Goal: Task Accomplishment & Management: Use online tool/utility

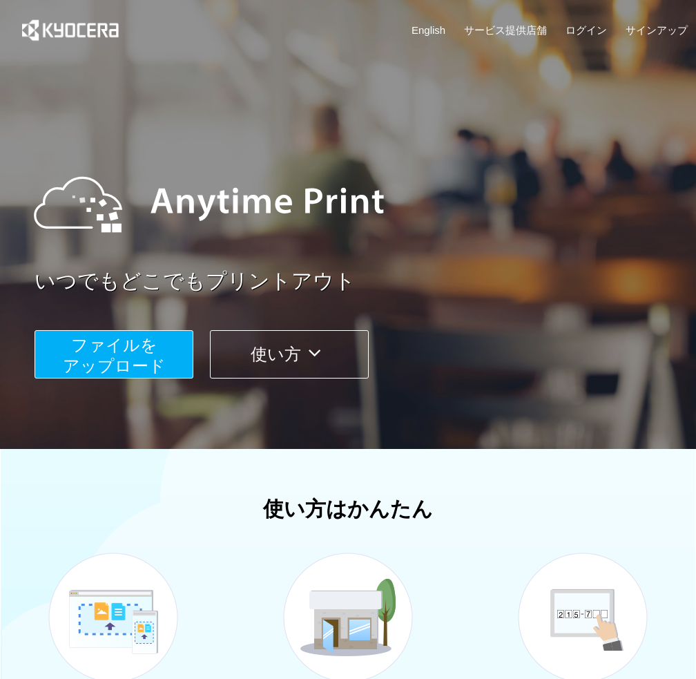
click at [119, 358] on span "ファイルを ​​アップロード" at bounding box center [114, 355] width 103 height 39
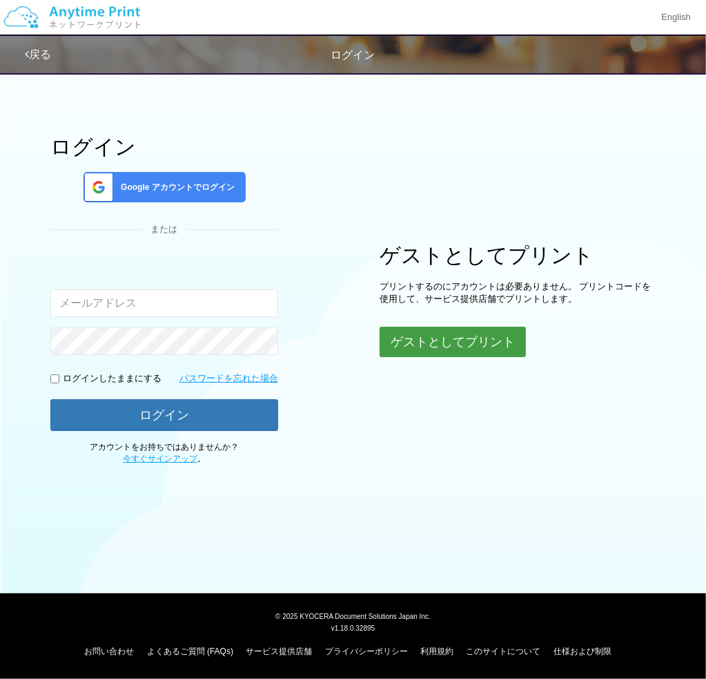
click at [443, 331] on button "ゲストとしてプリント" at bounding box center [453, 342] width 146 height 30
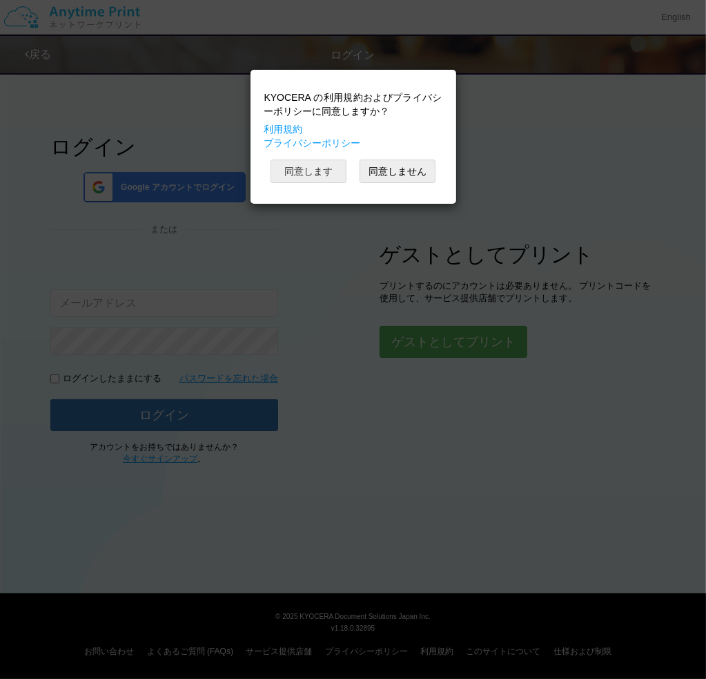
click at [299, 169] on button "同意します" at bounding box center [309, 171] width 76 height 23
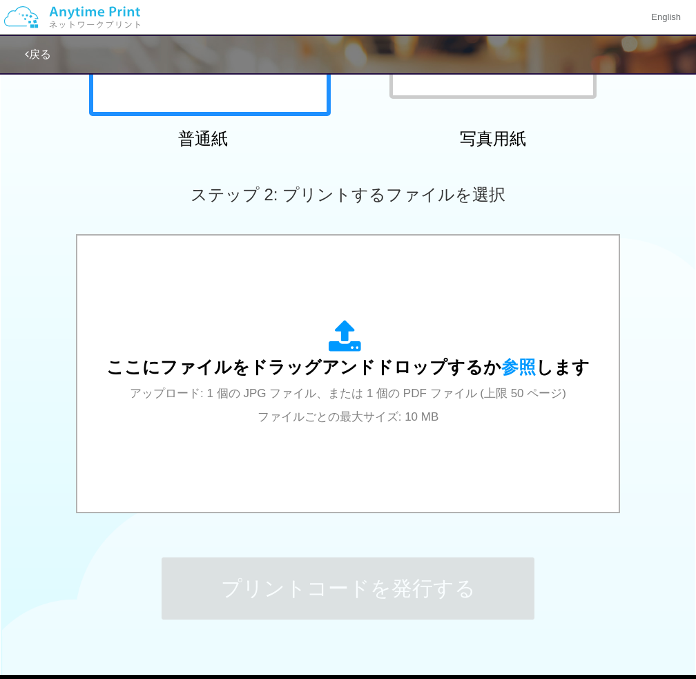
scroll to position [308, 0]
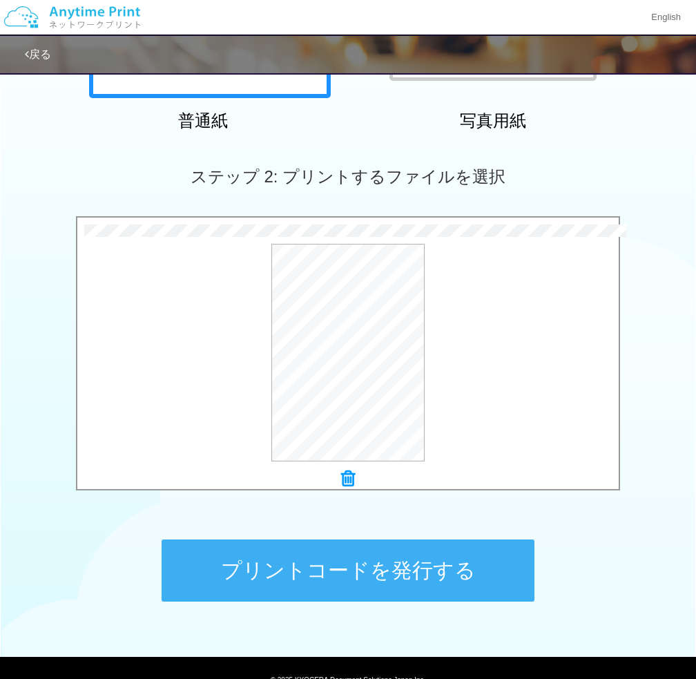
click at [291, 581] on button "プリントコードを発行する" at bounding box center [348, 570] width 373 height 62
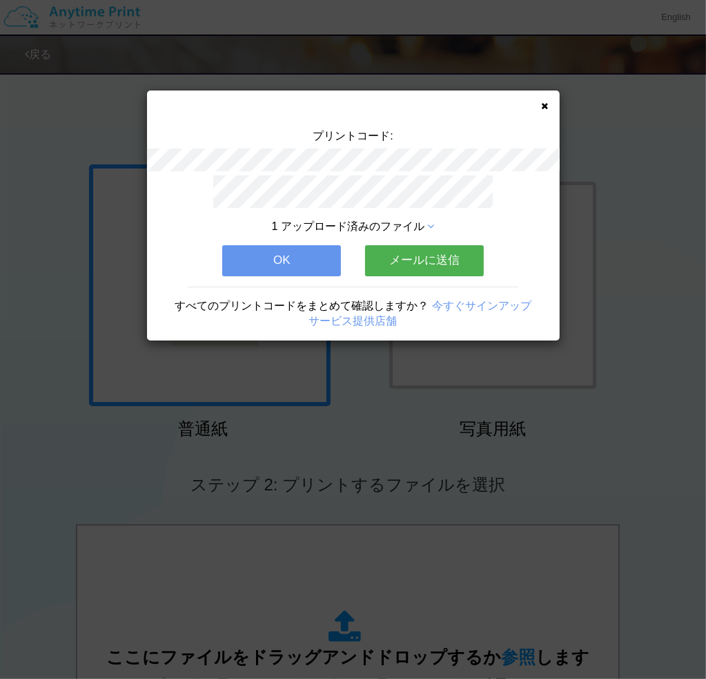
click at [292, 252] on button "OK" at bounding box center [281, 260] width 119 height 30
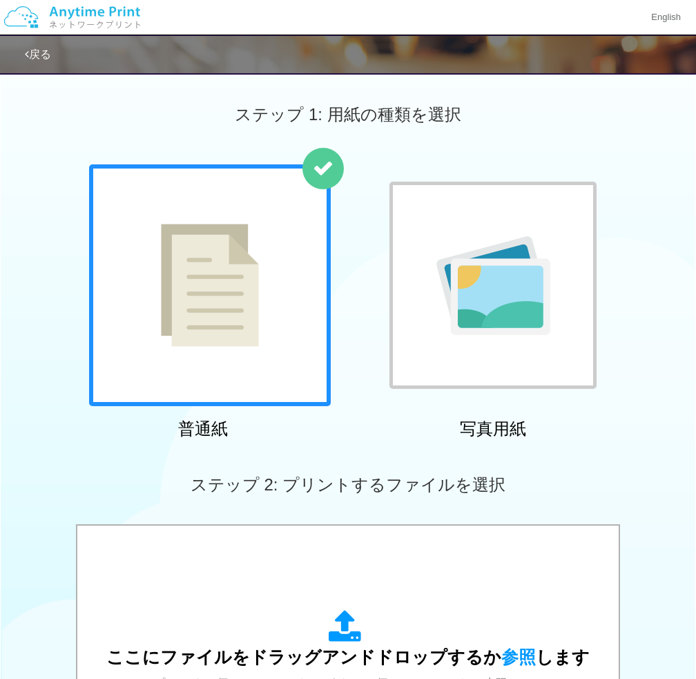
click at [155, 131] on div "ステップ 1: 用紙の種類を選択" at bounding box center [348, 114] width 696 height 99
click at [111, 135] on div "ステップ 1: 用紙の種類を選択" at bounding box center [348, 114] width 696 height 99
